Goal: Find contact information: Find contact information

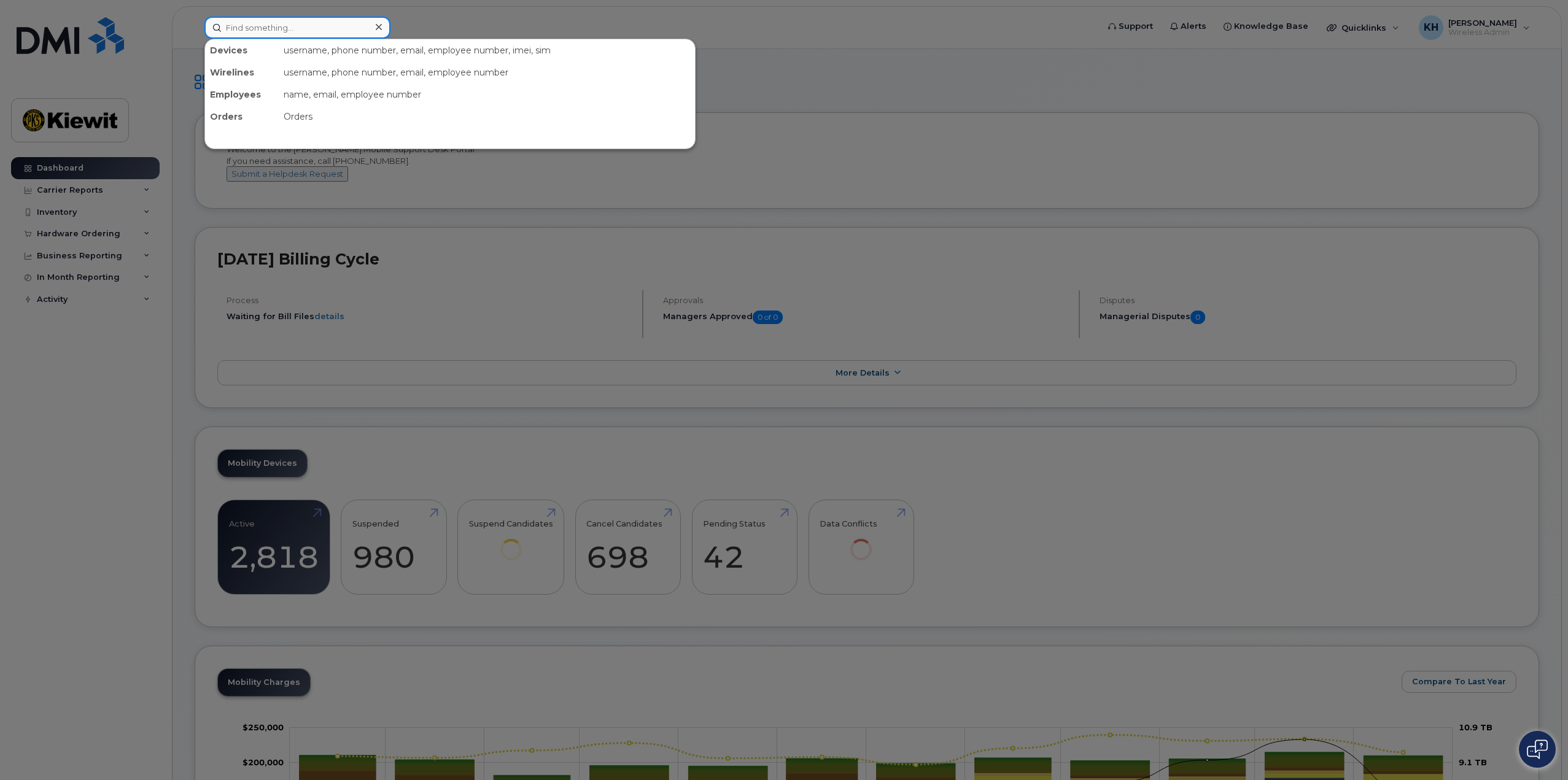
click at [257, 21] on input at bounding box center [297, 28] width 186 height 22
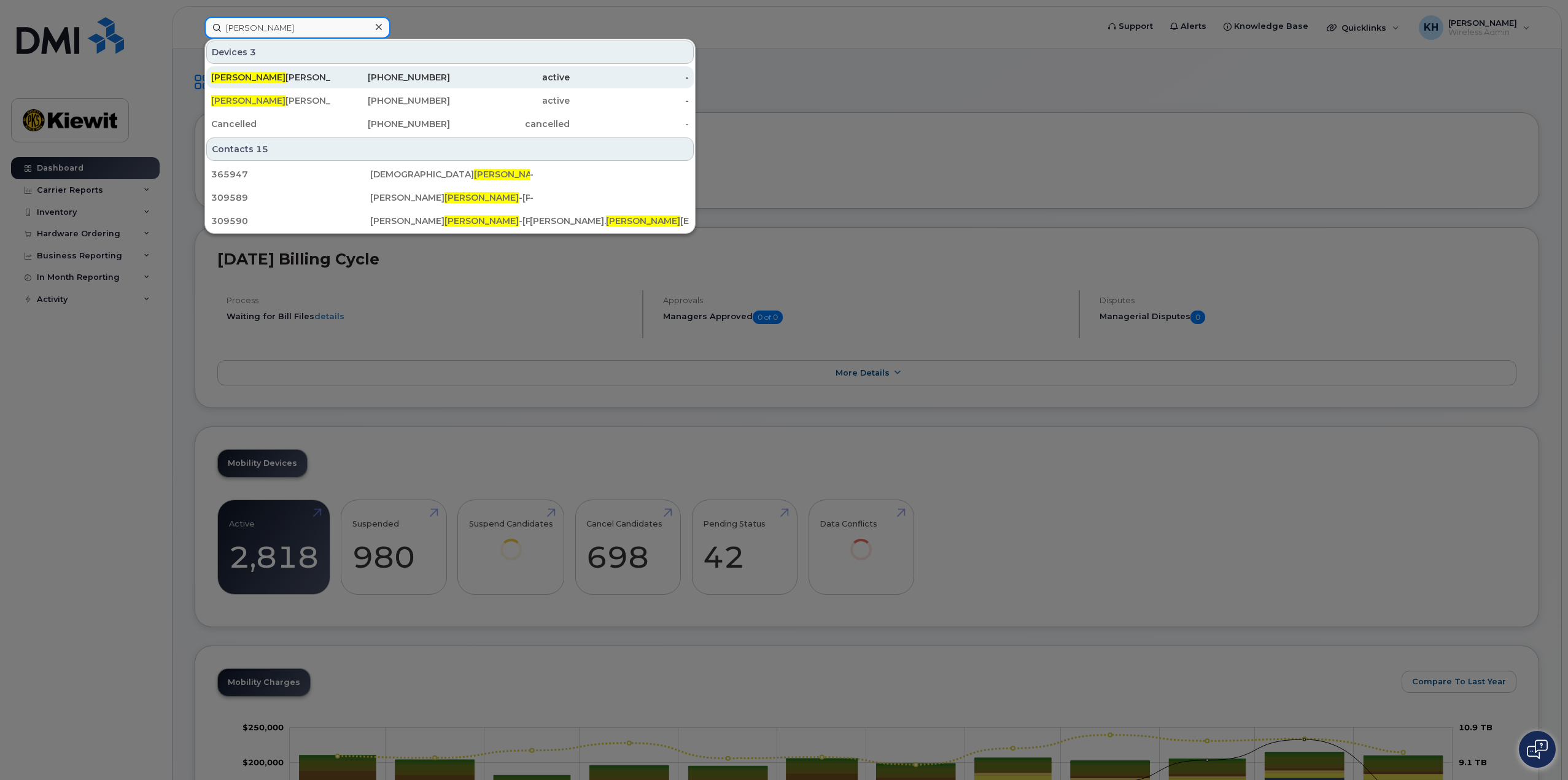
type input "[PERSON_NAME]"
click at [262, 76] on div "[PERSON_NAME]" at bounding box center [271, 78] width 120 height 13
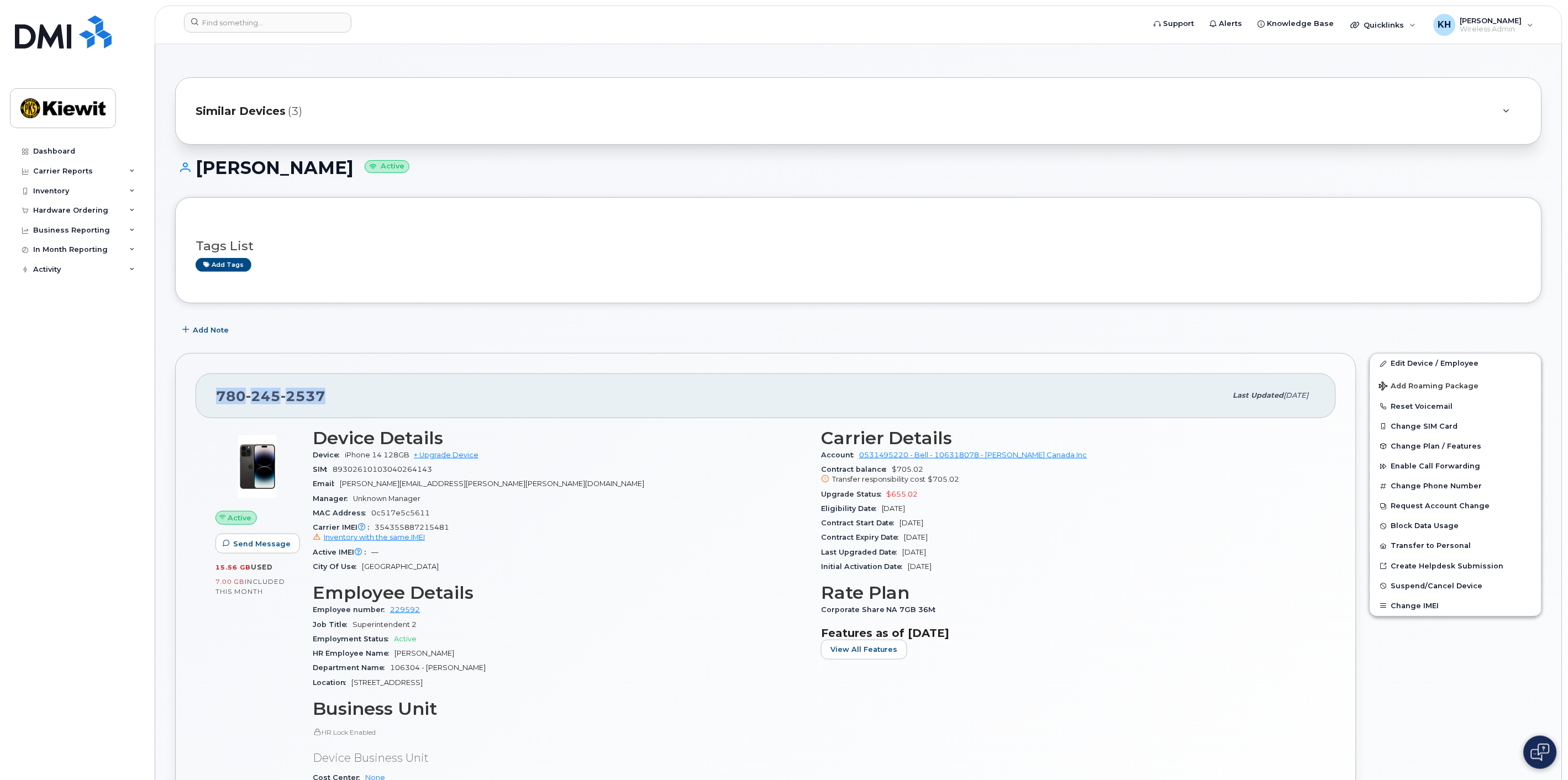
drag, startPoint x: 343, startPoint y: 393, endPoint x: 212, endPoint y: 396, distance: 131.0
click at [212, 396] on div "780 245 2537 Last updated Aug 06, 2025" at bounding box center [765, 396] width 1140 height 44
copy span "780 245 2537"
